Goal: Connect with others: Connect with others

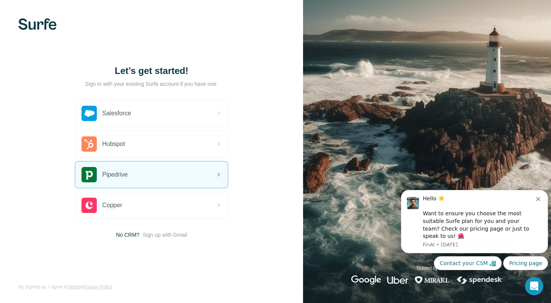
click at [185, 181] on div "Pipedrive" at bounding box center [151, 175] width 152 height 26
